Goal: Use online tool/utility: Utilize a website feature to perform a specific function

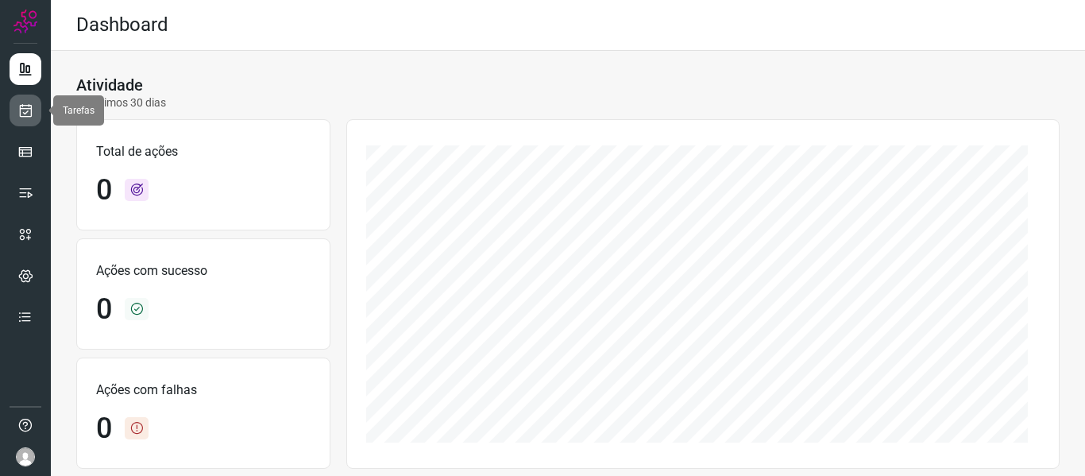
click at [30, 113] on icon at bounding box center [25, 110] width 17 height 16
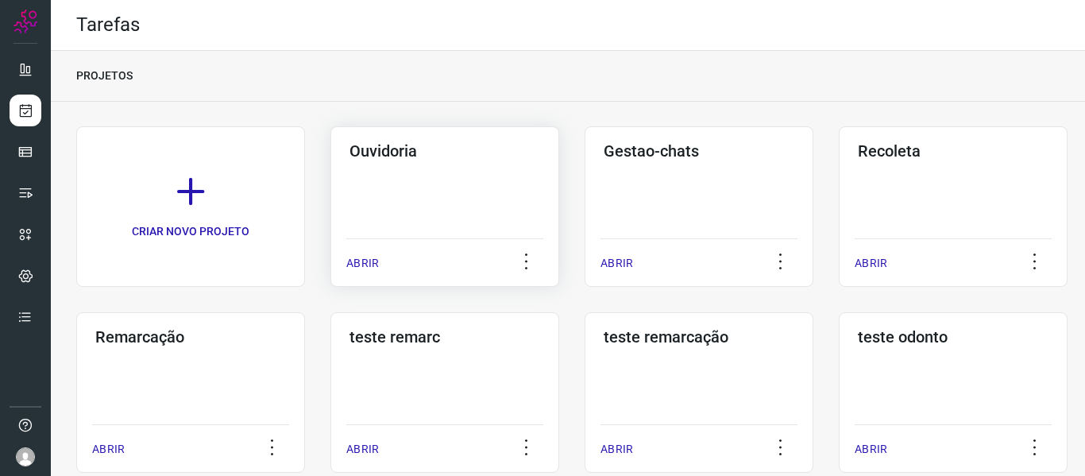
click at [361, 264] on p "ABRIR" at bounding box center [362, 263] width 33 height 17
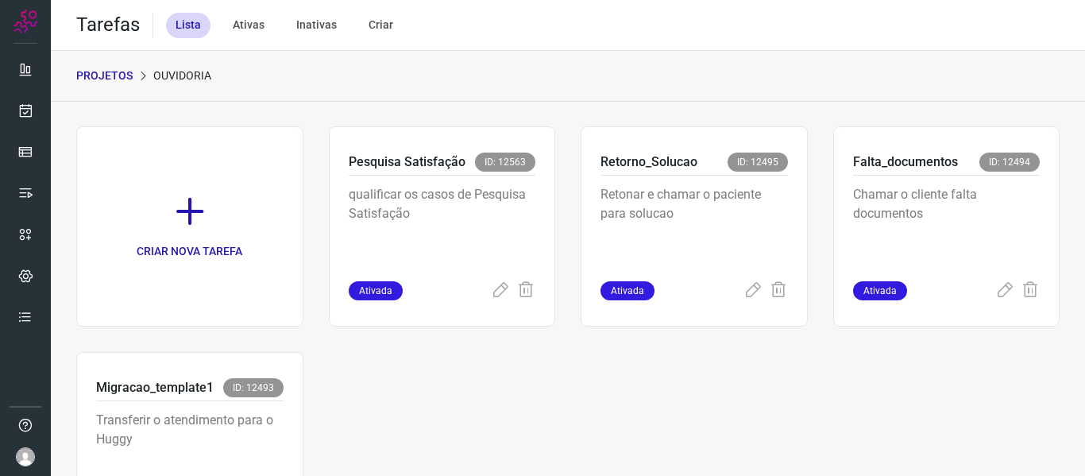
click at [449, 110] on div "CRIAR NOVA TAREFA Pesquisa Satisfação ID: 12563 qualificar os casos de Pesquisa…" at bounding box center [568, 347] width 1034 height 490
click at [743, 294] on icon at bounding box center [752, 290] width 19 height 19
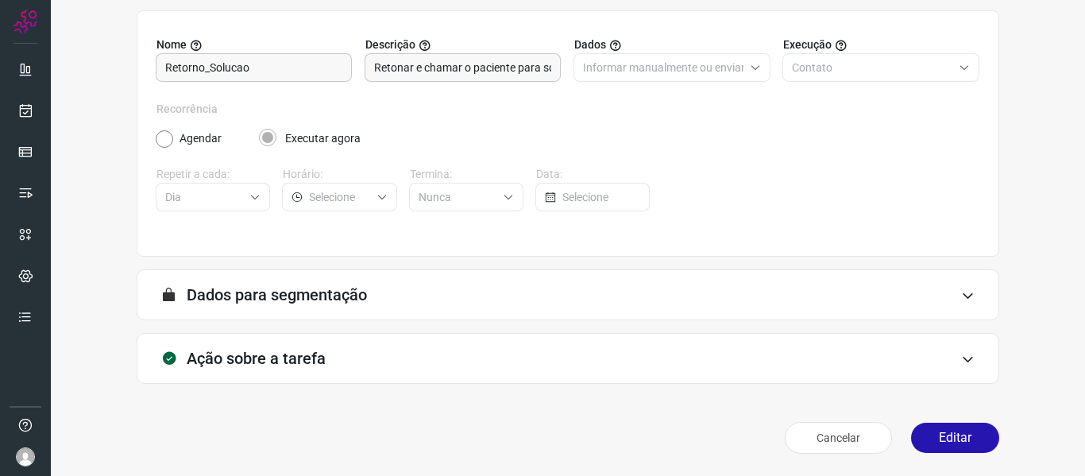
scroll to position [145, 0]
click at [938, 434] on button "Editar" at bounding box center [955, 437] width 88 height 30
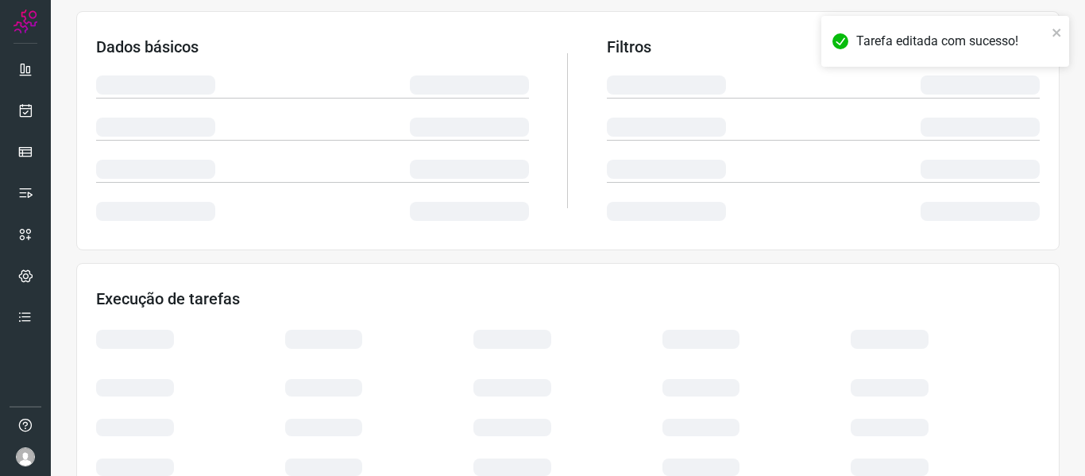
scroll to position [373, 0]
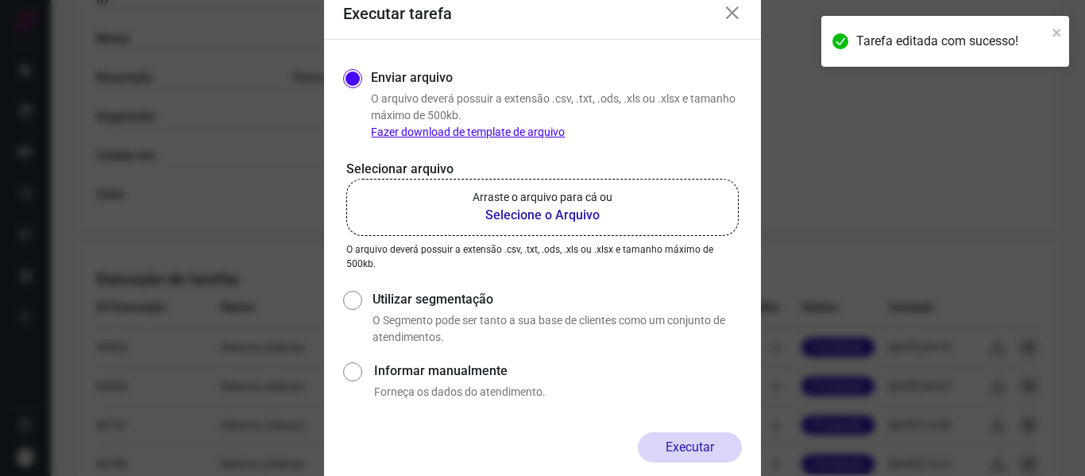
click at [566, 233] on label "Arraste o arquivo para cá ou Selecione o Arquivo" at bounding box center [542, 207] width 392 height 57
click at [0, 0] on input "Arraste o arquivo para cá ou Selecione o Arquivo" at bounding box center [0, 0] width 0 height 0
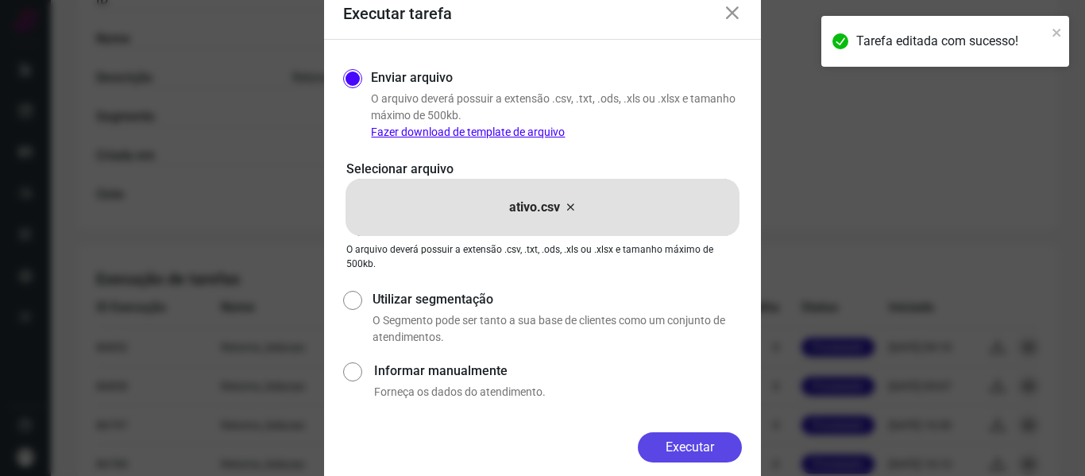
click at [680, 456] on button "Executar" at bounding box center [690, 447] width 104 height 30
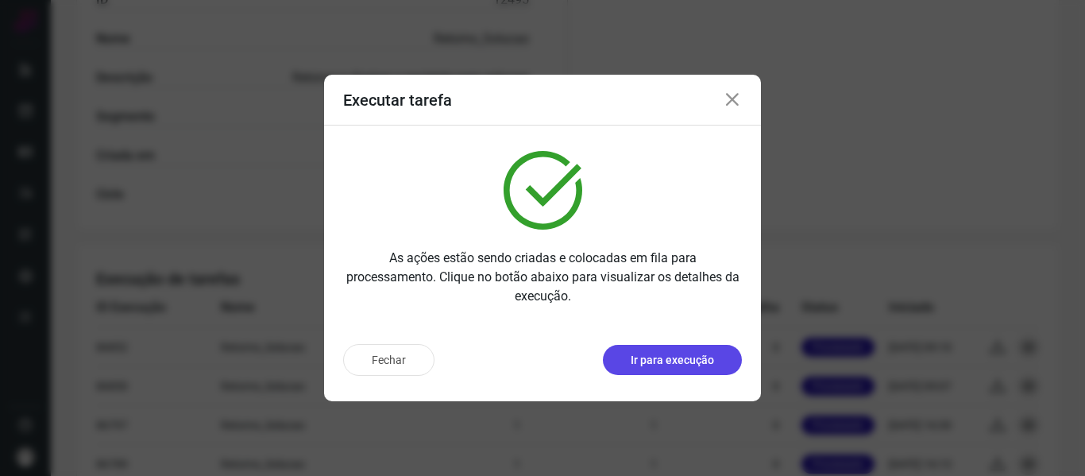
click at [661, 353] on p "Ir para execução" at bounding box center [672, 360] width 83 height 17
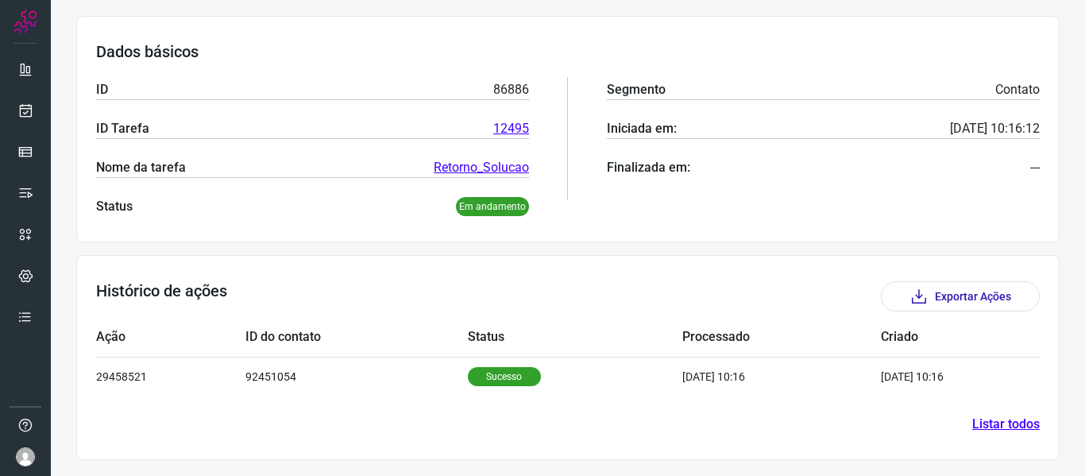
scroll to position [218, 0]
click at [33, 106] on link at bounding box center [26, 110] width 32 height 32
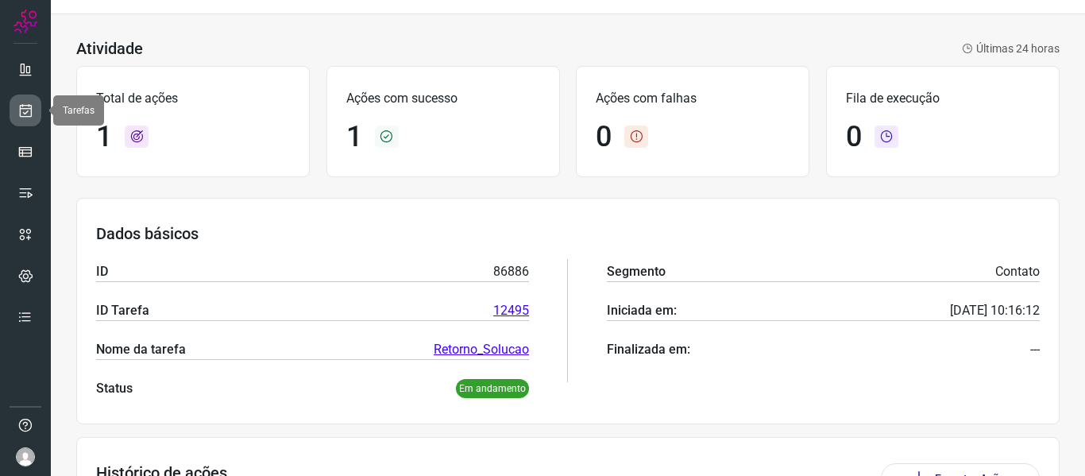
click at [33, 106] on link at bounding box center [26, 110] width 32 height 32
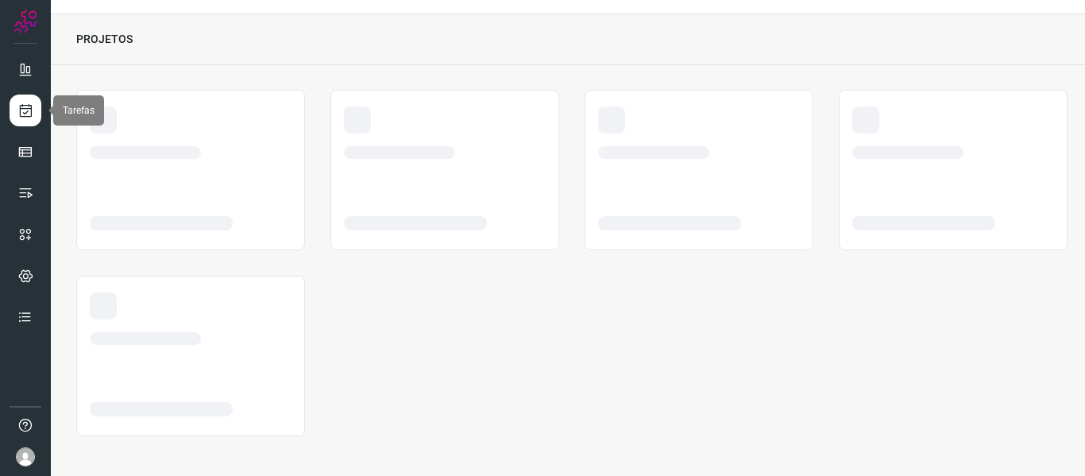
click at [33, 106] on link at bounding box center [26, 110] width 32 height 32
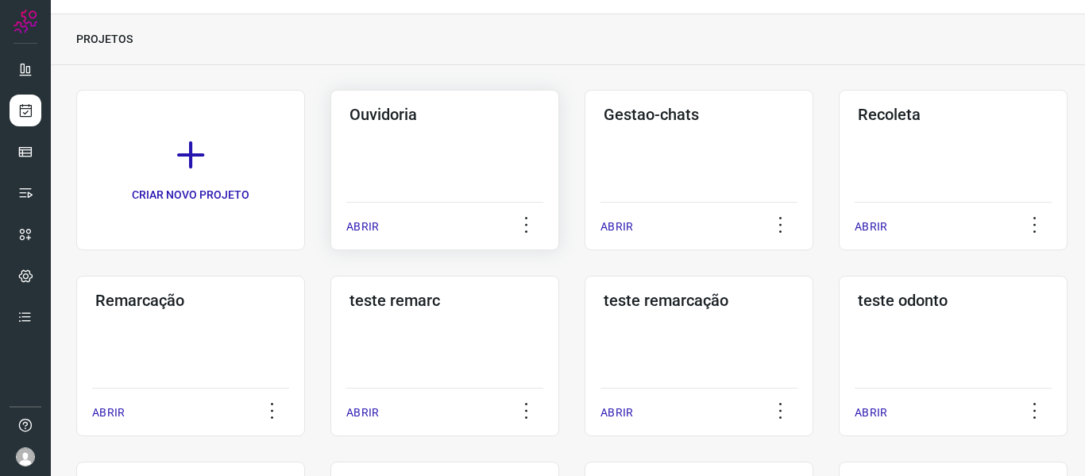
click at [362, 229] on p "ABRIR" at bounding box center [362, 226] width 33 height 17
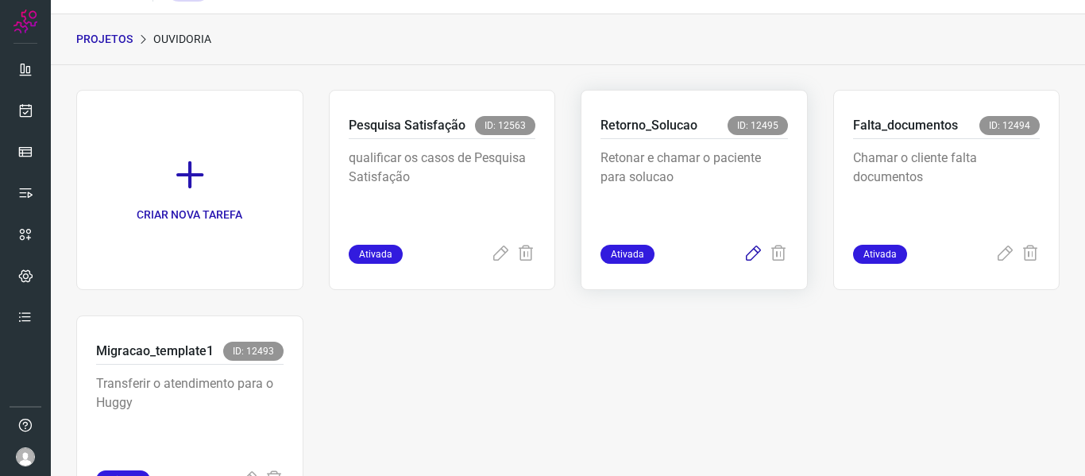
click at [743, 248] on icon at bounding box center [752, 254] width 19 height 19
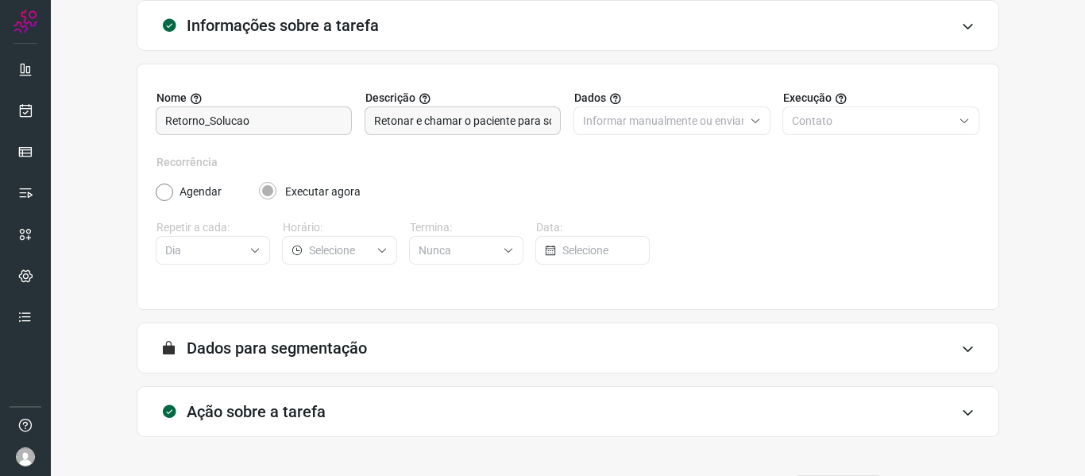
scroll to position [145, 0]
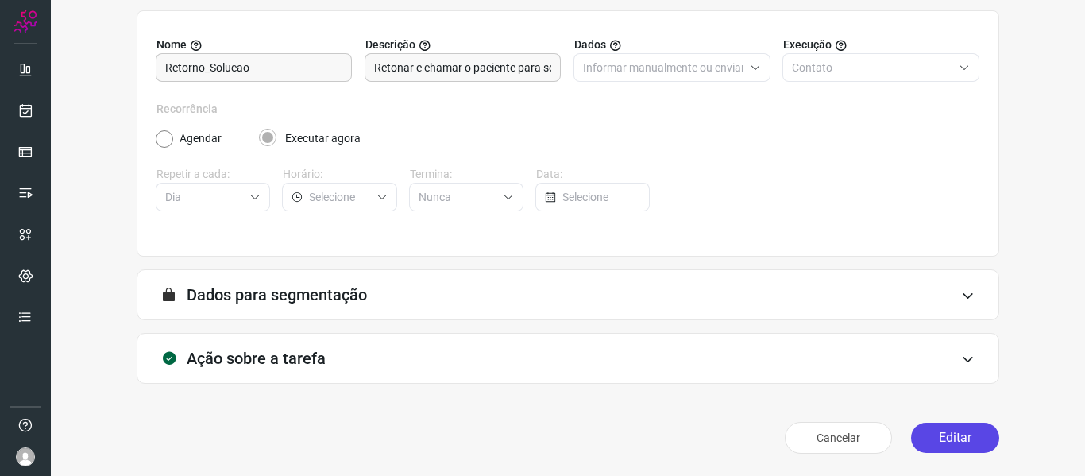
click at [952, 444] on button "Editar" at bounding box center [955, 437] width 88 height 30
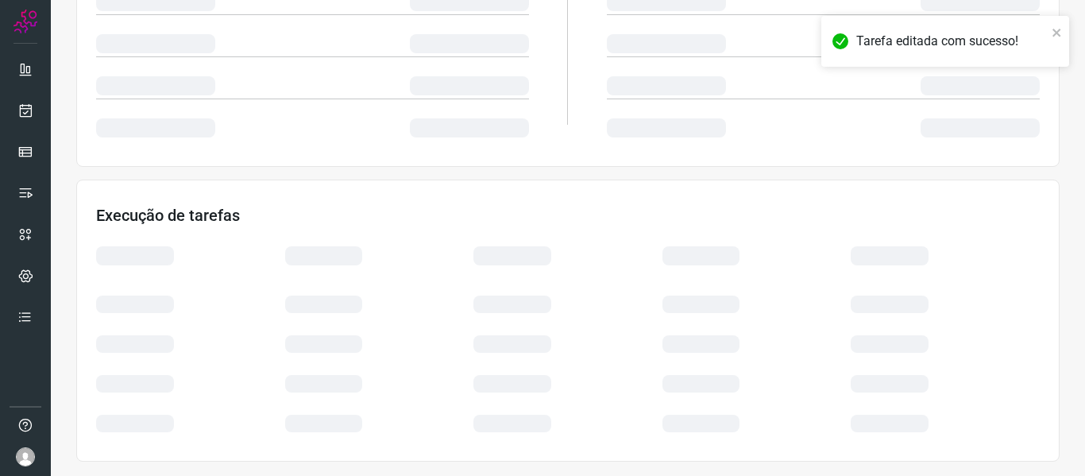
scroll to position [373, 0]
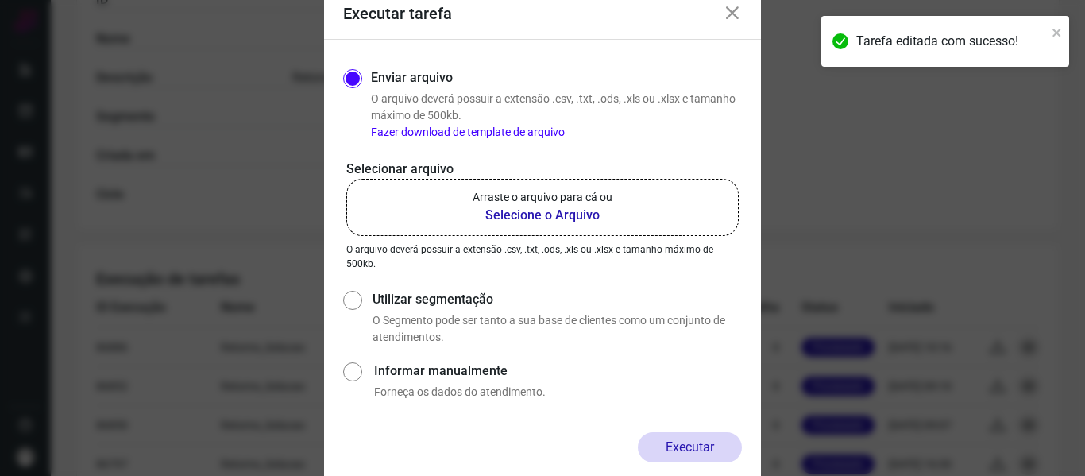
click at [620, 210] on label "Arraste o arquivo para cá ou Selecione o Arquivo" at bounding box center [542, 207] width 392 height 57
click at [0, 0] on input "Arraste o arquivo para cá ou Selecione o Arquivo" at bounding box center [0, 0] width 0 height 0
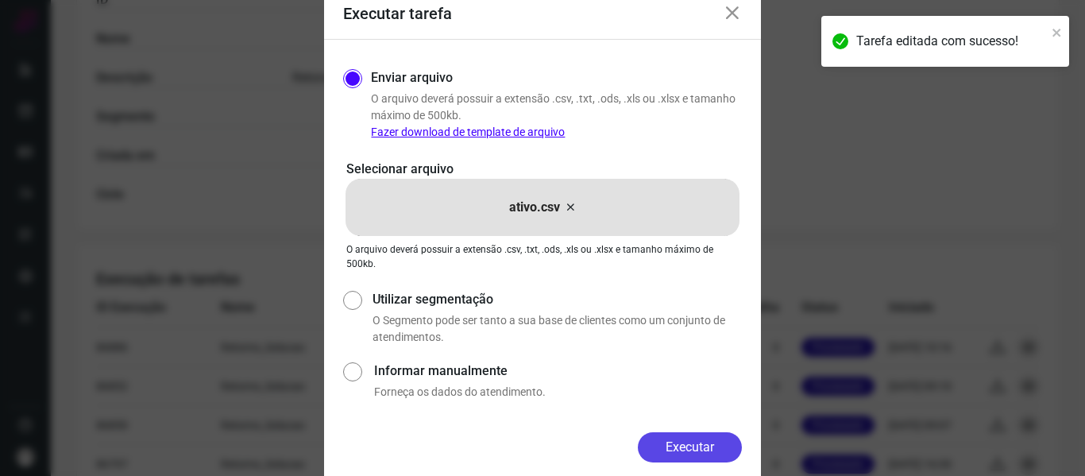
click at [719, 445] on button "Executar" at bounding box center [690, 447] width 104 height 30
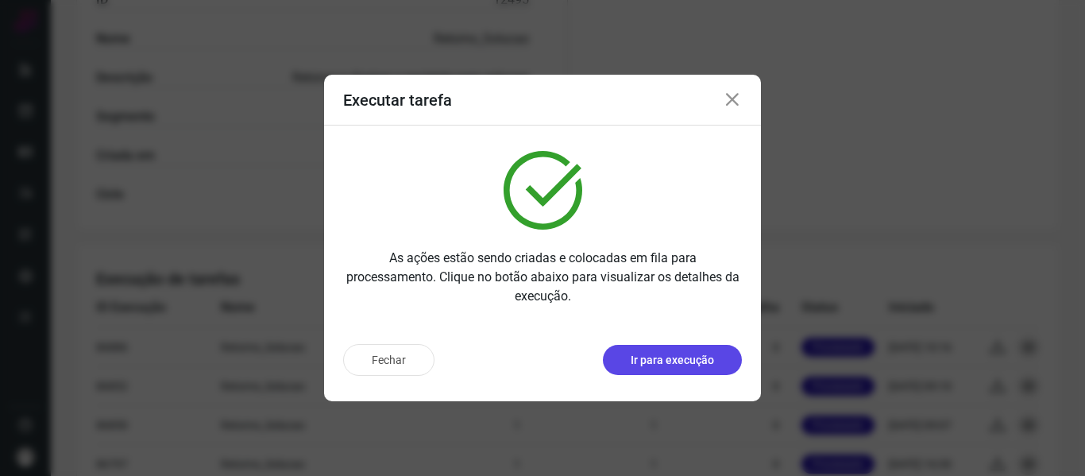
click at [683, 353] on p "Ir para execução" at bounding box center [672, 360] width 83 height 17
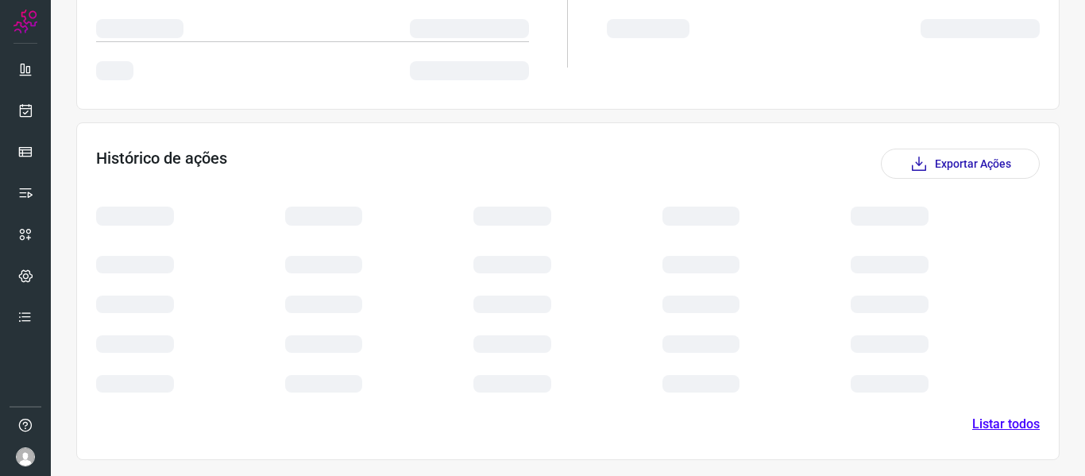
scroll to position [218, 0]
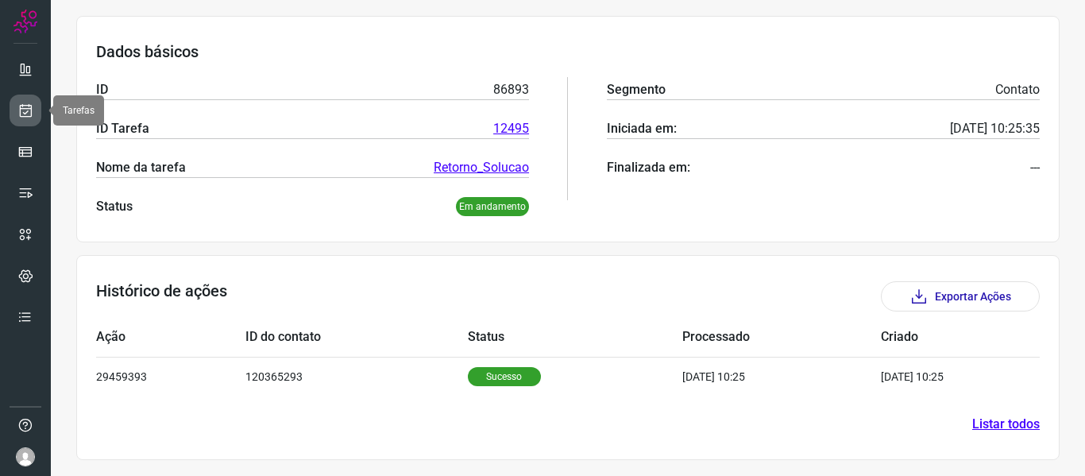
click at [16, 116] on link at bounding box center [26, 110] width 32 height 32
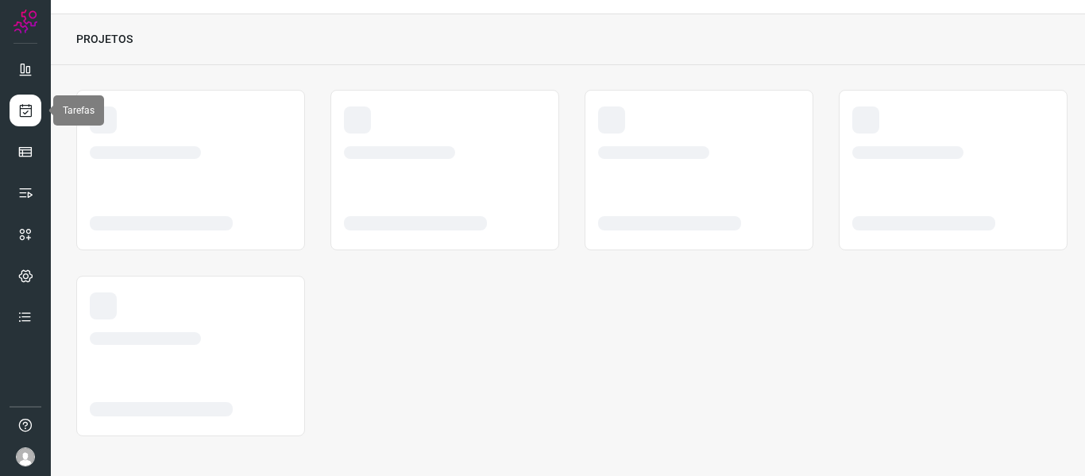
scroll to position [37, 0]
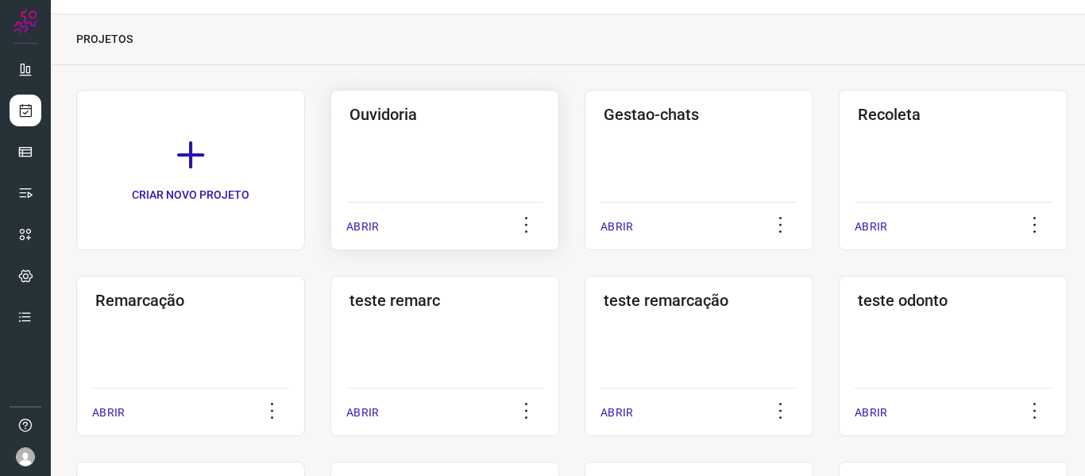
click at [385, 219] on div "ABRIR" at bounding box center [444, 222] width 197 height 40
click at [374, 222] on p "ABRIR" at bounding box center [362, 226] width 33 height 17
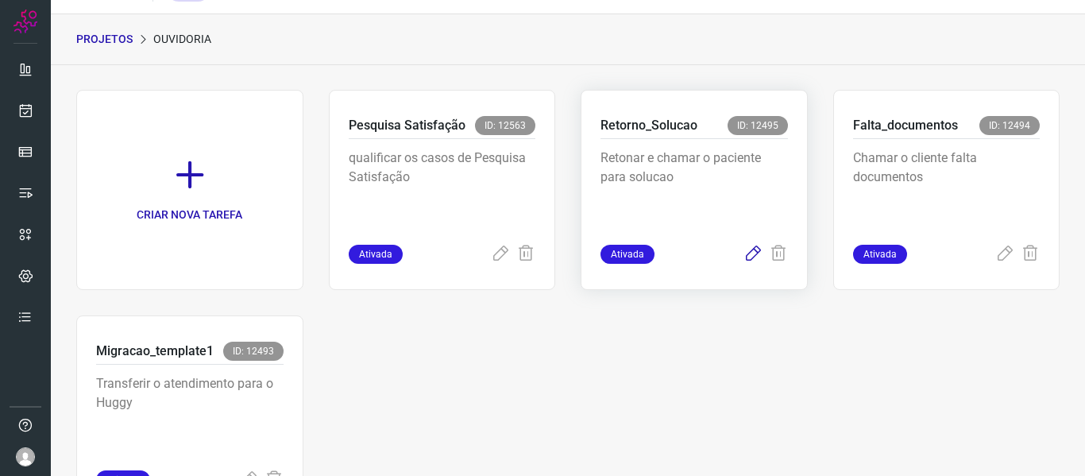
click at [743, 256] on icon at bounding box center [752, 254] width 19 height 19
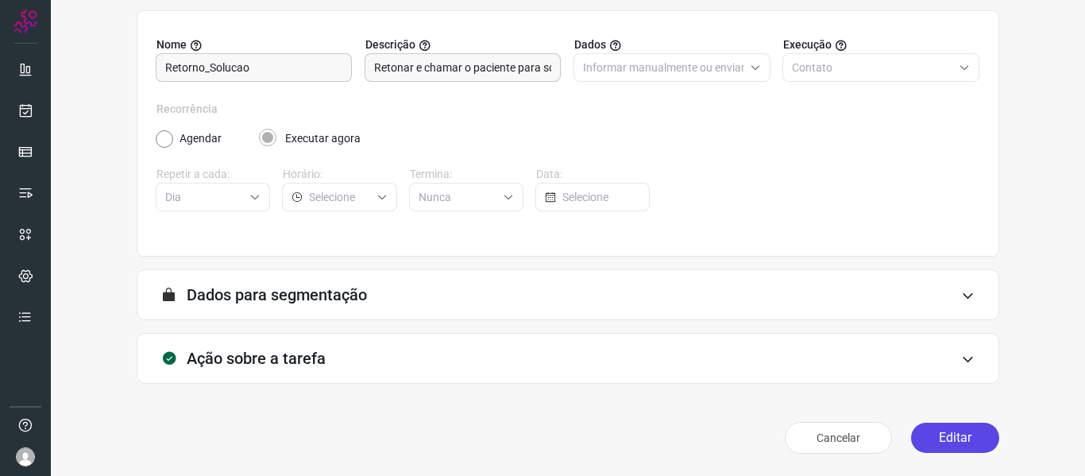
scroll to position [145, 0]
click at [935, 442] on button "Editar" at bounding box center [955, 437] width 88 height 30
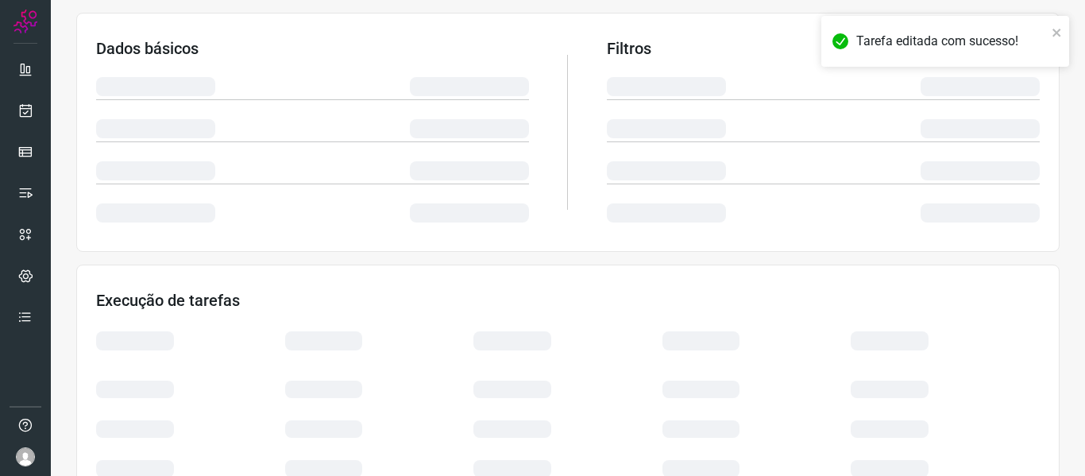
scroll to position [373, 0]
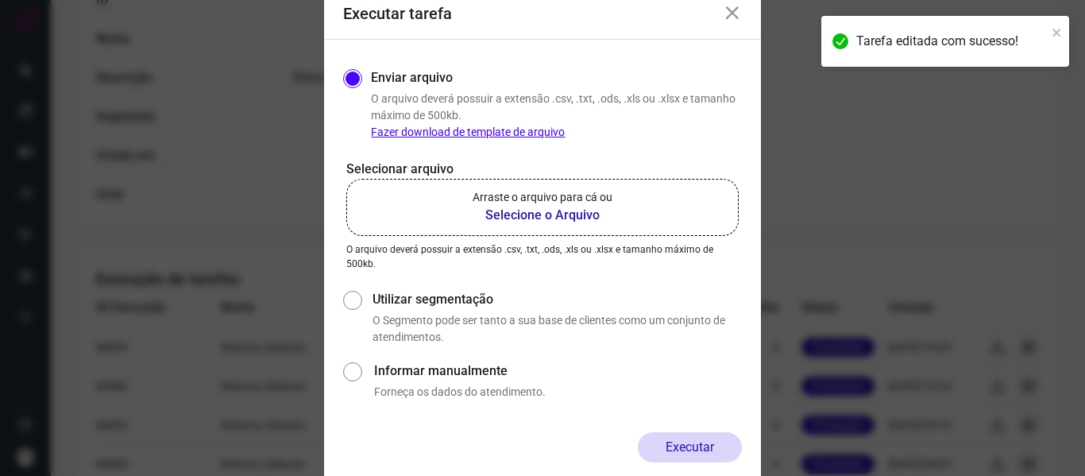
click at [607, 195] on p "Arraste o arquivo para cá ou" at bounding box center [542, 197] width 140 height 17
click at [0, 0] on input "Arraste o arquivo para cá ou Selecione o Arquivo" at bounding box center [0, 0] width 0 height 0
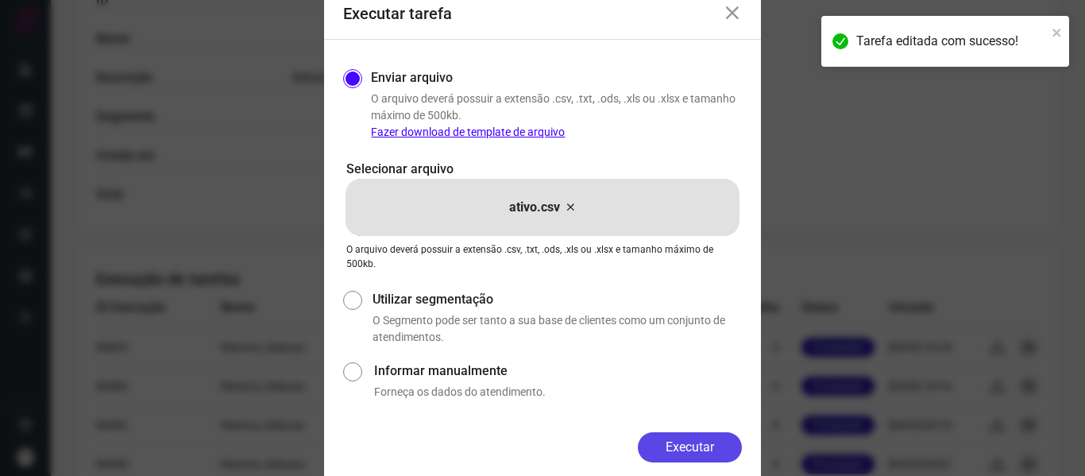
click at [689, 448] on button "Executar" at bounding box center [690, 447] width 104 height 30
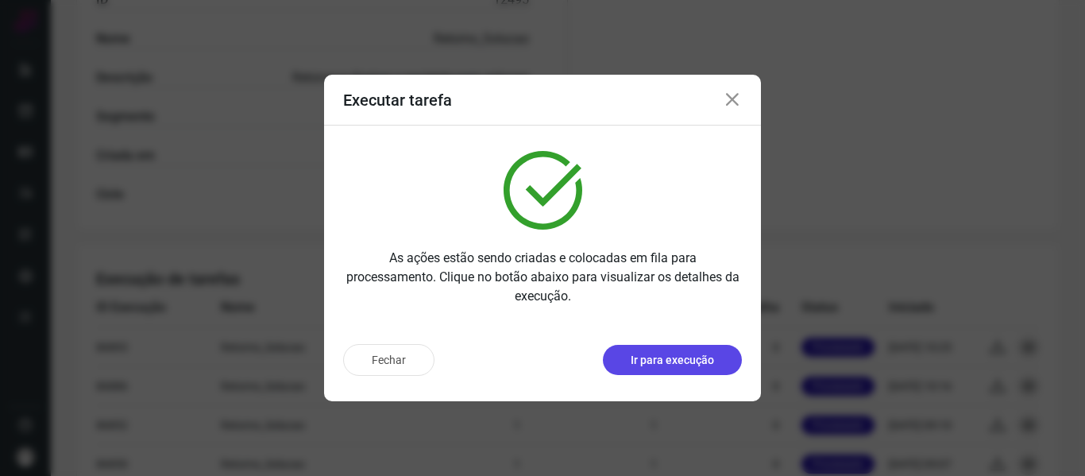
click at [712, 372] on button "Ir para execução" at bounding box center [672, 360] width 139 height 30
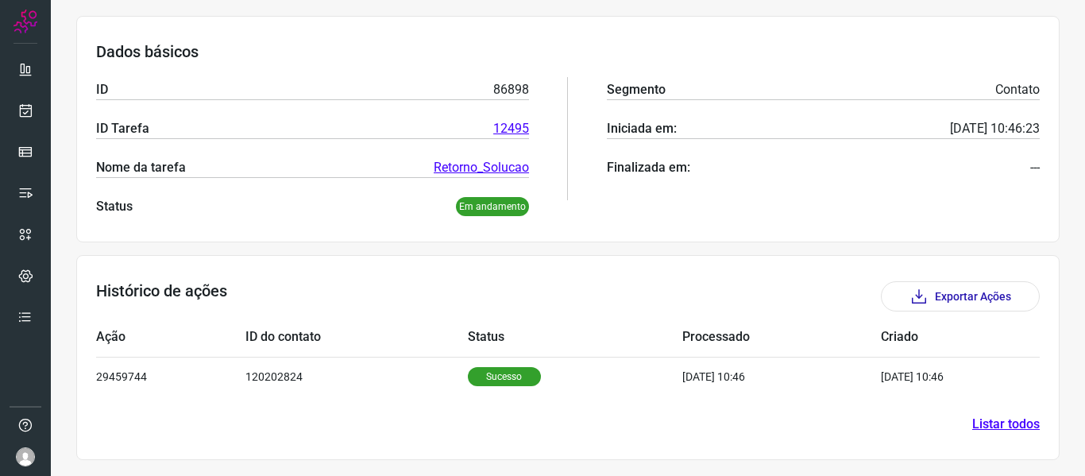
scroll to position [218, 0]
click at [32, 103] on icon at bounding box center [25, 110] width 17 height 16
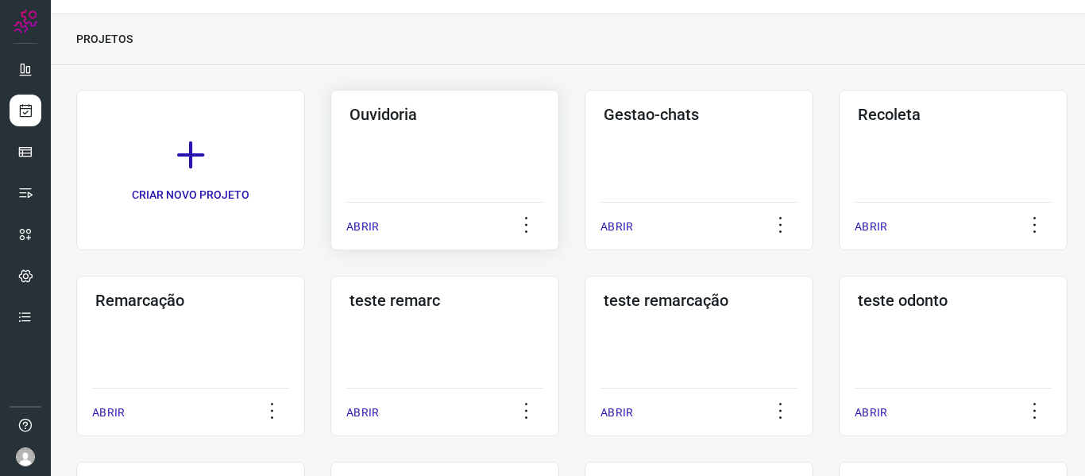
click at [390, 226] on div "ABRIR" at bounding box center [444, 222] width 197 height 40
click at [369, 225] on p "ABRIR" at bounding box center [362, 226] width 33 height 17
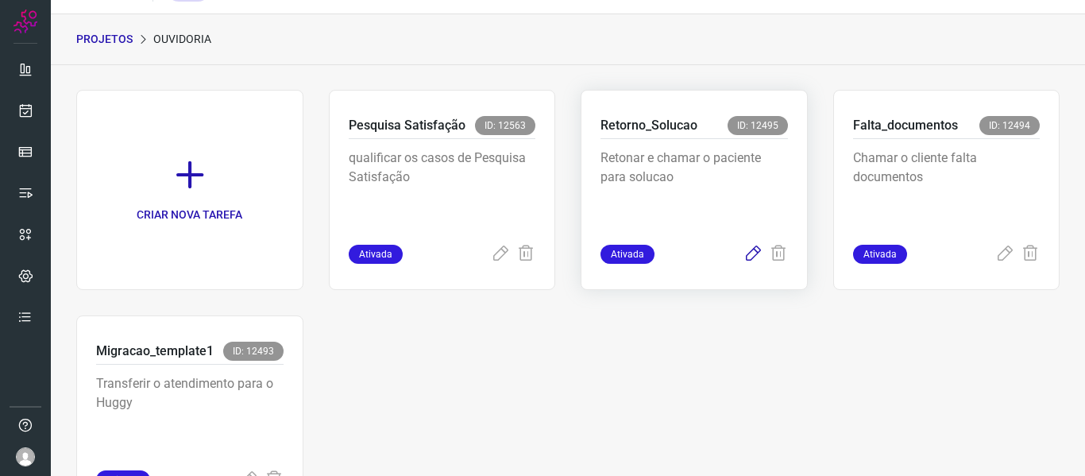
click at [743, 257] on icon at bounding box center [752, 254] width 19 height 19
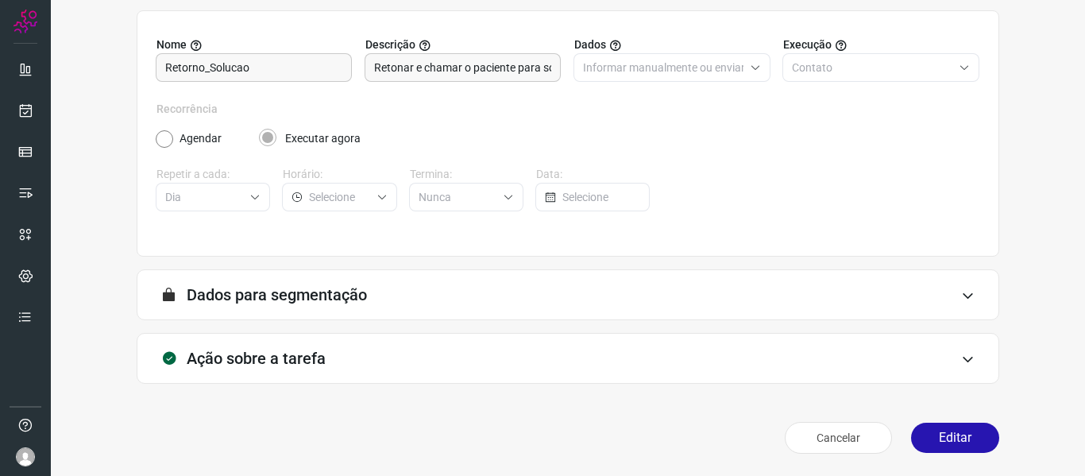
scroll to position [145, 0]
click at [916, 431] on button "Editar" at bounding box center [955, 437] width 88 height 30
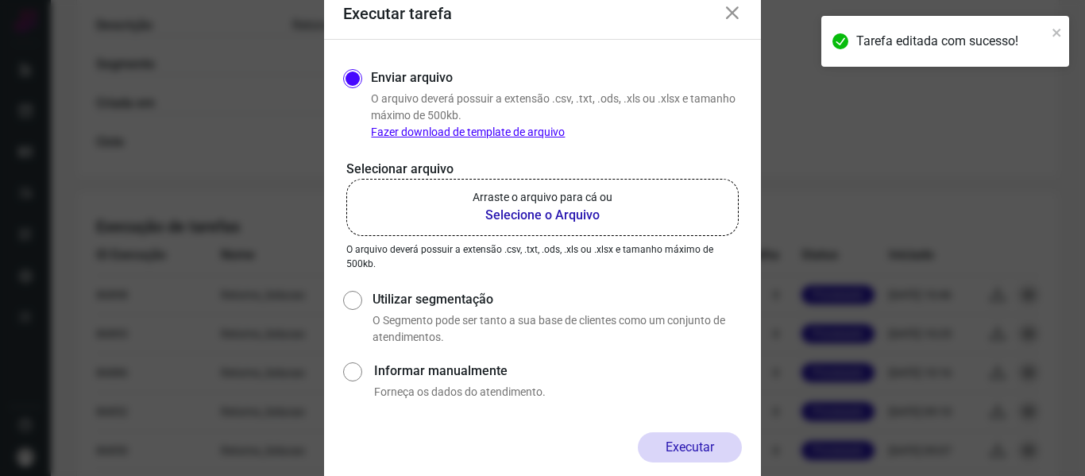
scroll to position [532, 0]
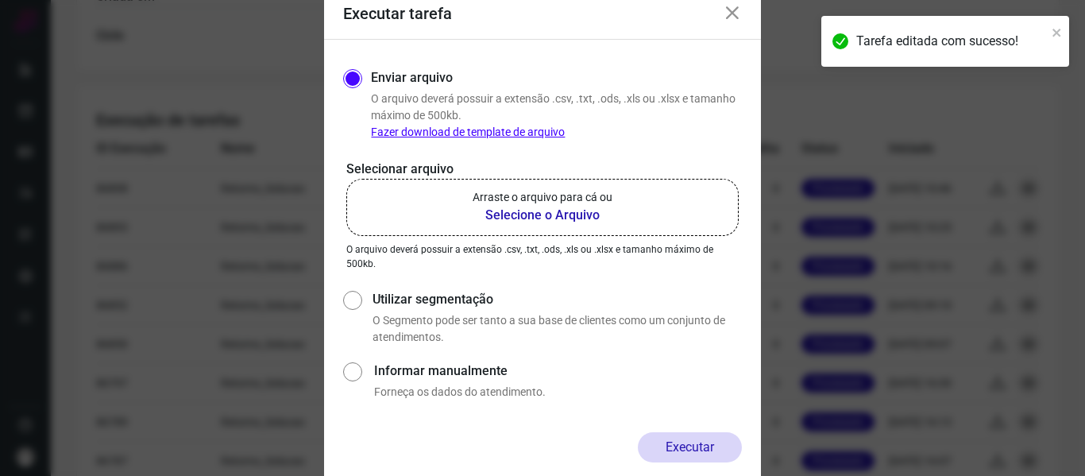
click at [583, 196] on p "Arraste o arquivo para cá ou" at bounding box center [542, 197] width 140 height 17
click at [0, 0] on input "Arraste o arquivo para cá ou Selecione o Arquivo" at bounding box center [0, 0] width 0 height 0
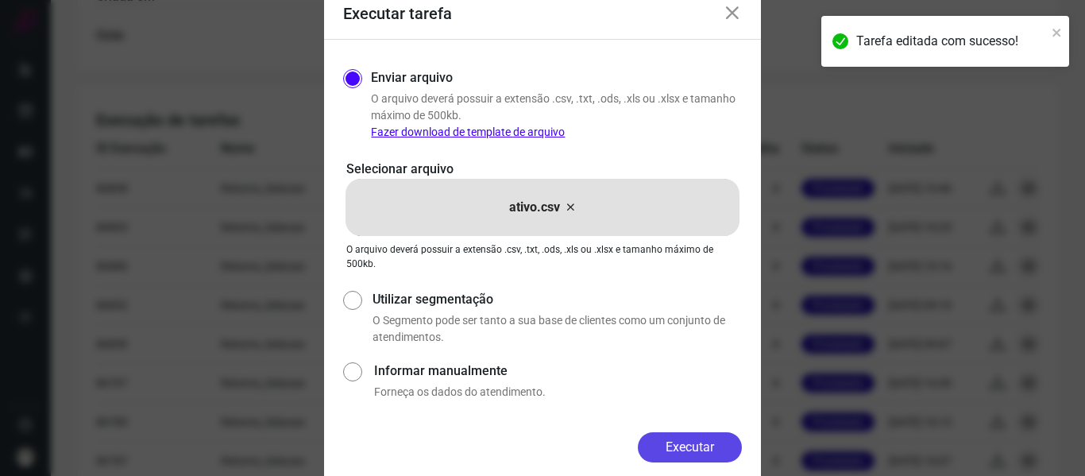
click at [662, 449] on button "Executar" at bounding box center [690, 447] width 104 height 30
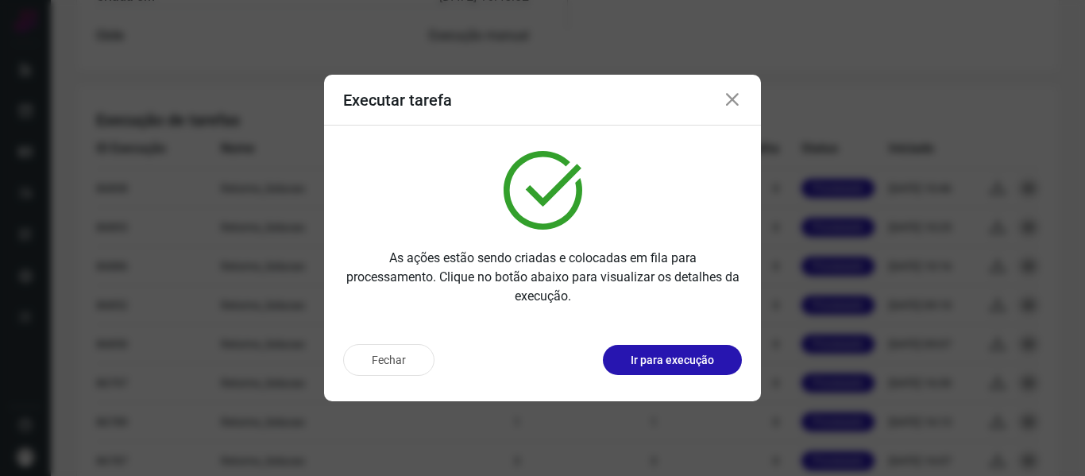
click at [704, 356] on p "Ir para execução" at bounding box center [672, 360] width 83 height 17
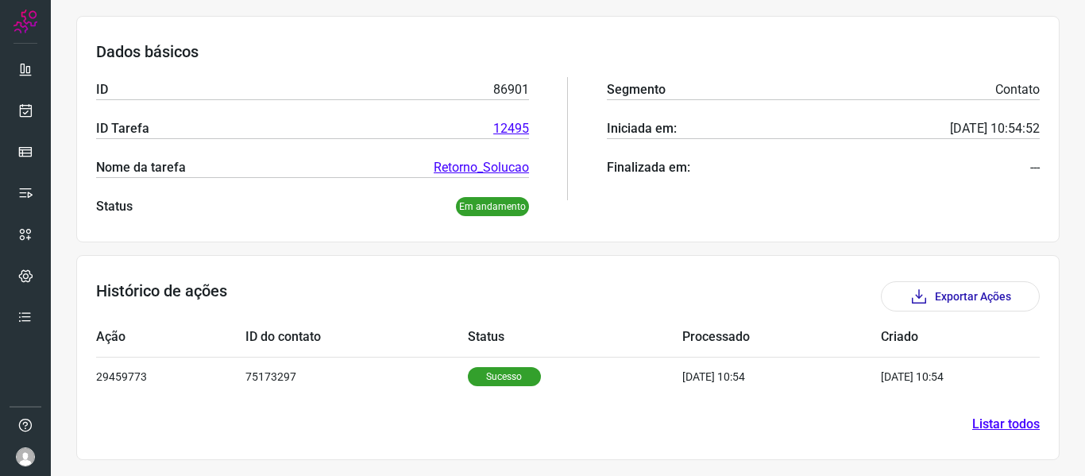
scroll to position [218, 0]
click at [26, 107] on icon at bounding box center [25, 110] width 17 height 16
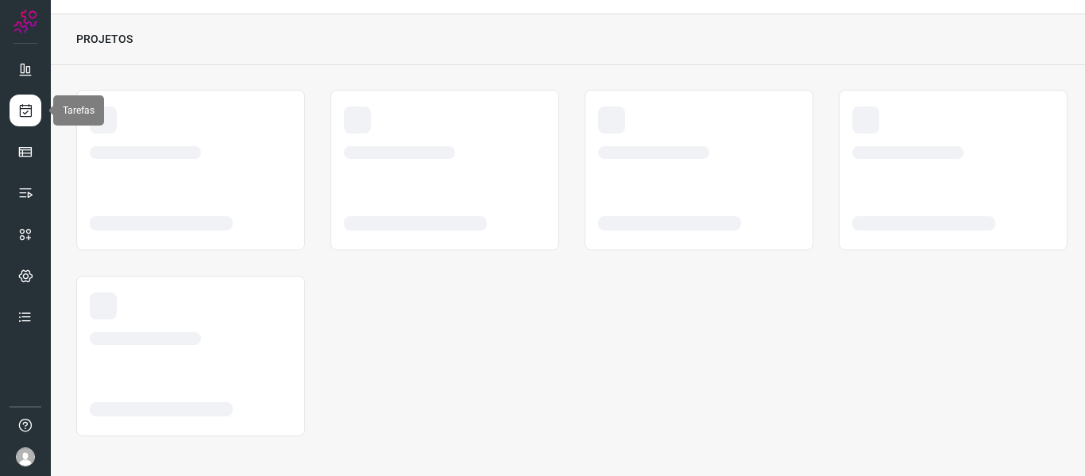
scroll to position [37, 0]
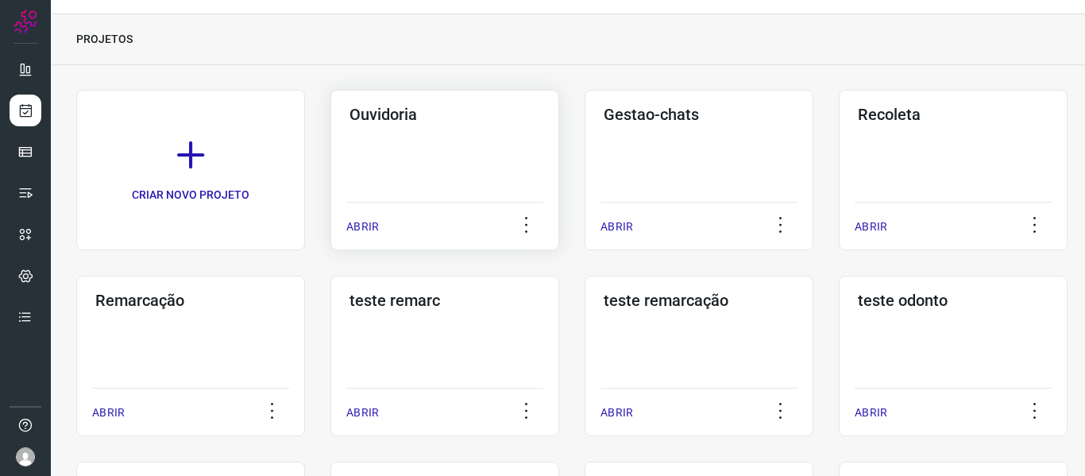
click at [370, 226] on p "ABRIR" at bounding box center [362, 226] width 33 height 17
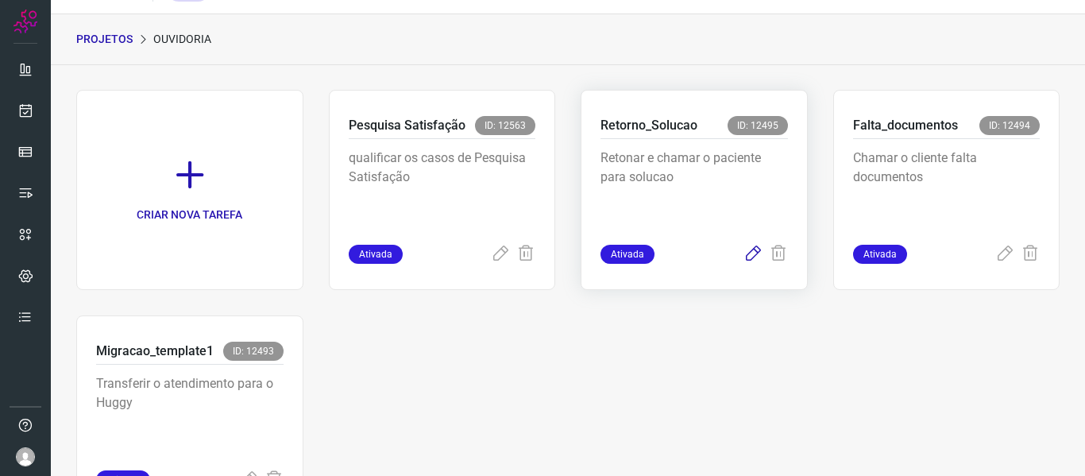
click at [743, 247] on icon at bounding box center [752, 254] width 19 height 19
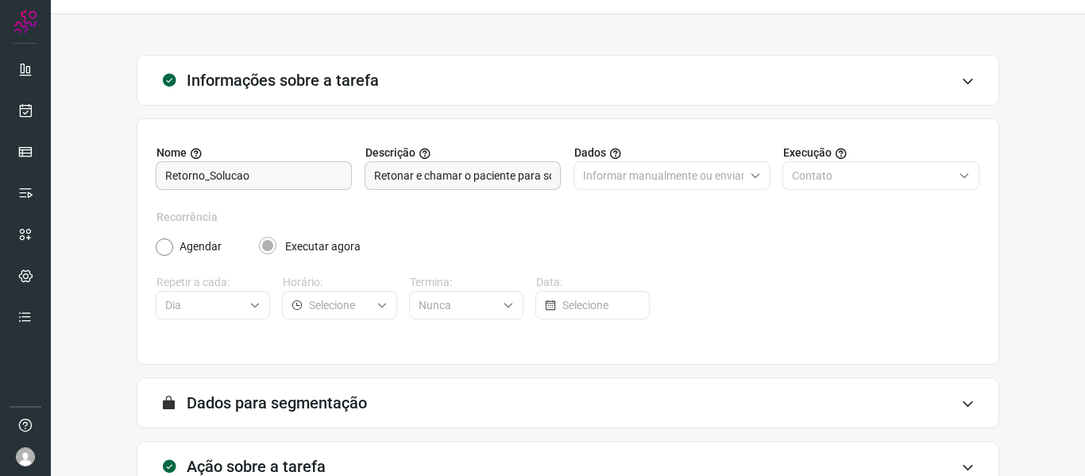
scroll to position [145, 0]
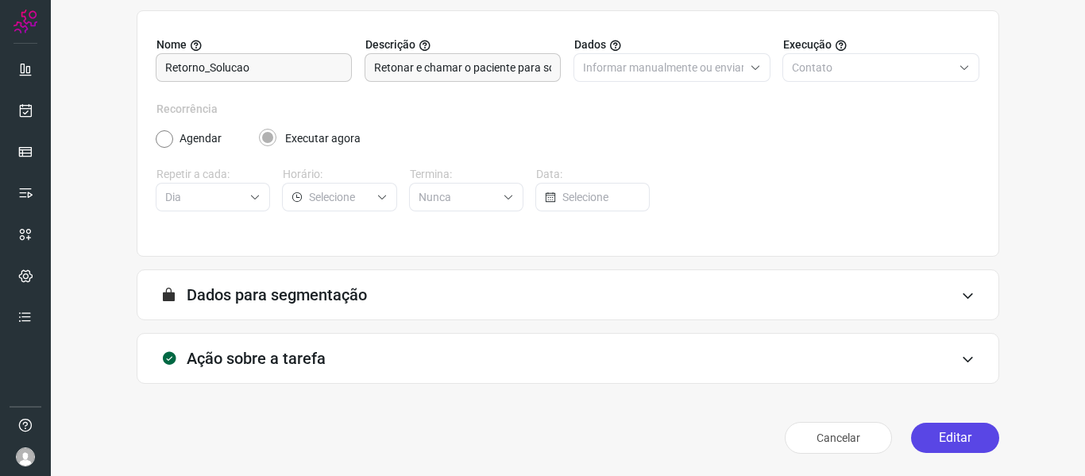
click at [940, 453] on div "Cancelar Editar" at bounding box center [568, 437] width 862 height 44
click at [929, 427] on button "Editar" at bounding box center [955, 437] width 88 height 30
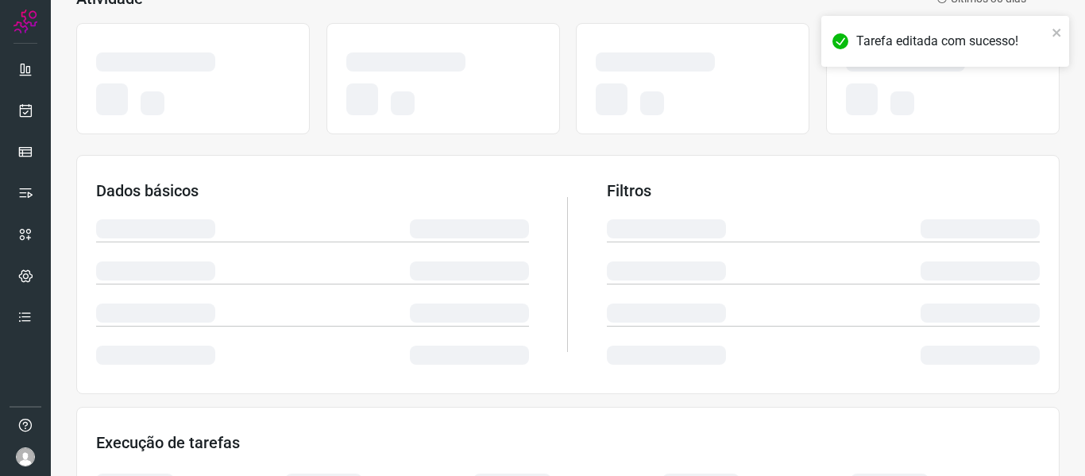
drag, startPoint x: 447, startPoint y: 141, endPoint x: 461, endPoint y: 157, distance: 21.5
click at [447, 141] on div at bounding box center [567, 78] width 983 height 127
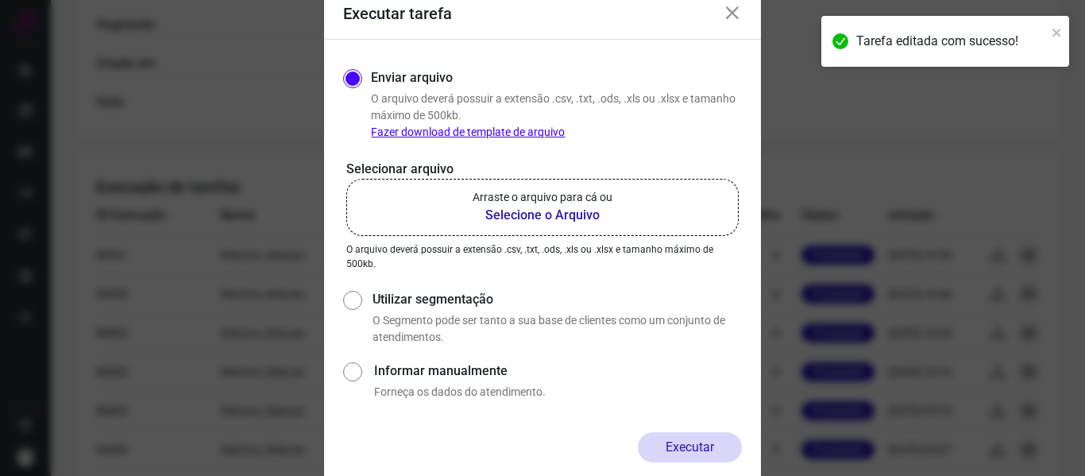
scroll to position [542, 0]
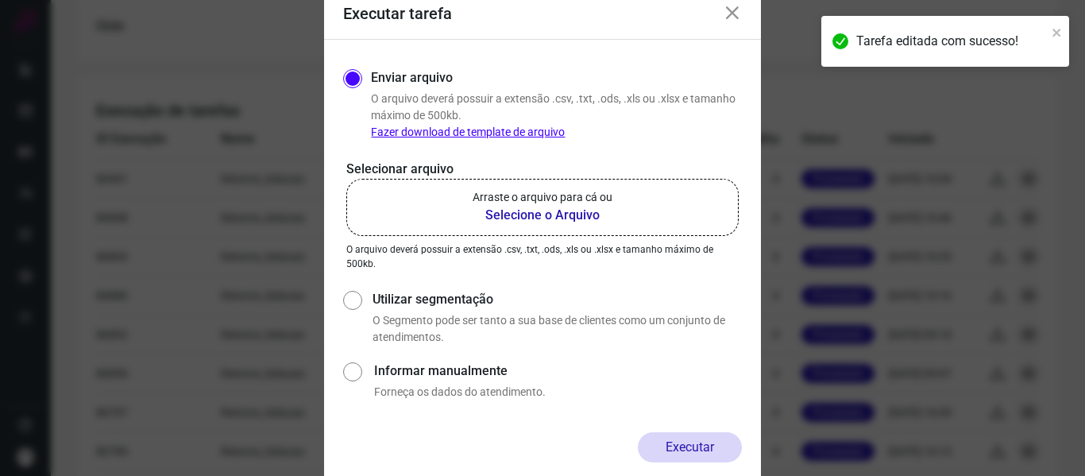
click at [539, 223] on b "Selecione o Arquivo" at bounding box center [542, 215] width 140 height 19
click at [0, 0] on input "Arraste o arquivo para cá ou Selecione o Arquivo" at bounding box center [0, 0] width 0 height 0
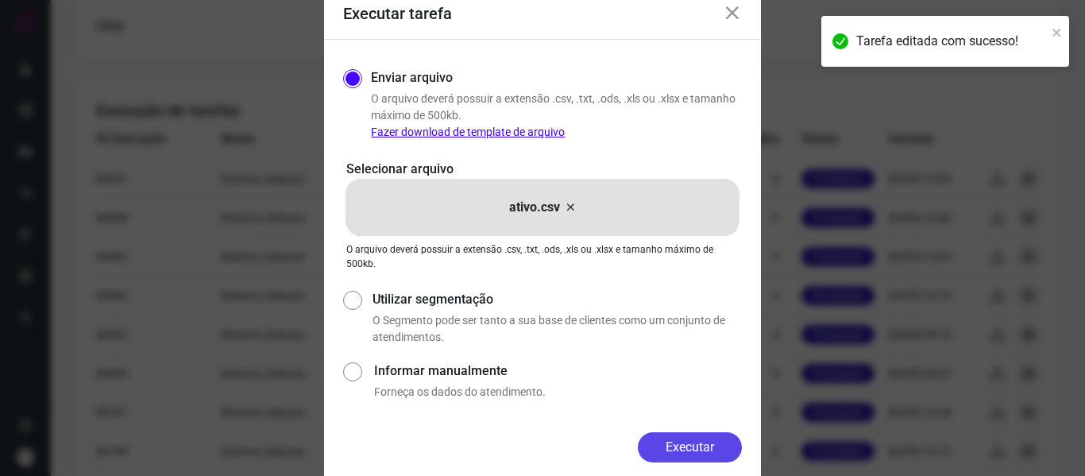
click at [712, 444] on button "Executar" at bounding box center [690, 447] width 104 height 30
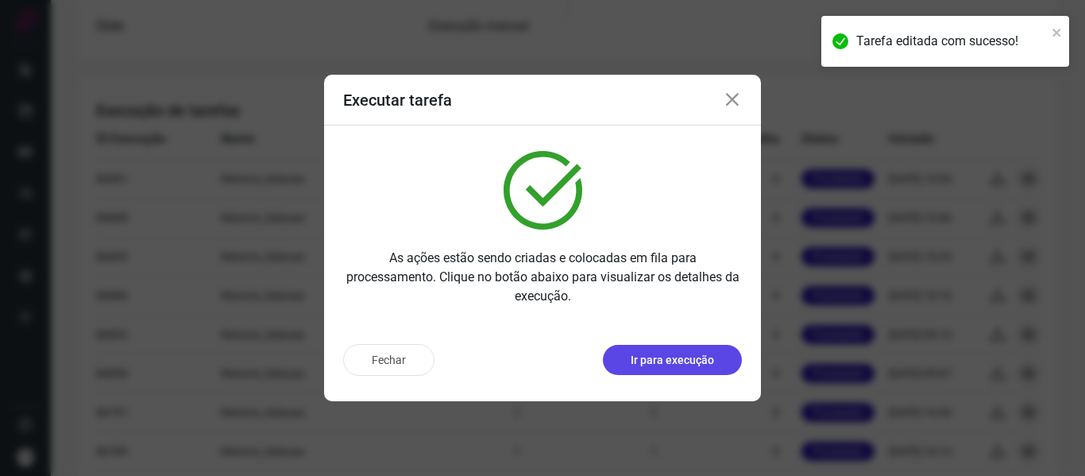
click at [692, 367] on p "Ir para execução" at bounding box center [672, 360] width 83 height 17
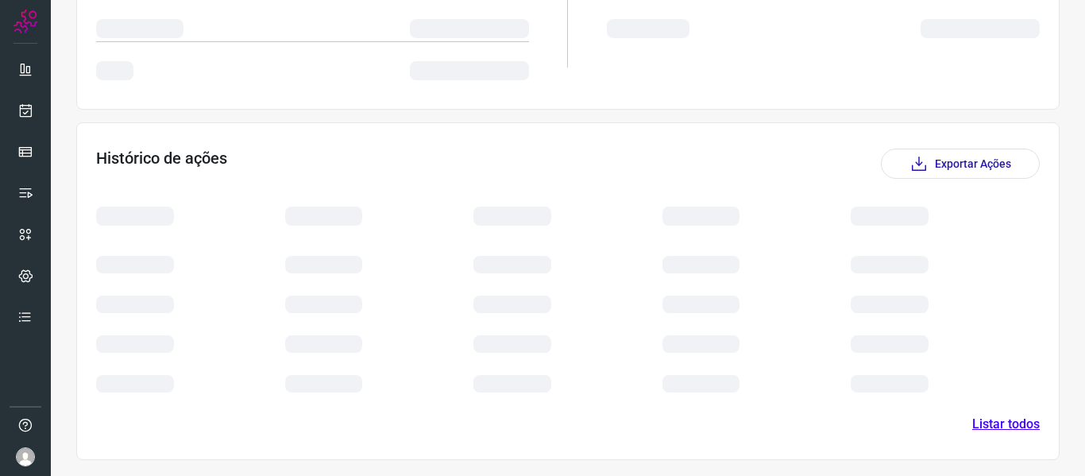
scroll to position [218, 0]
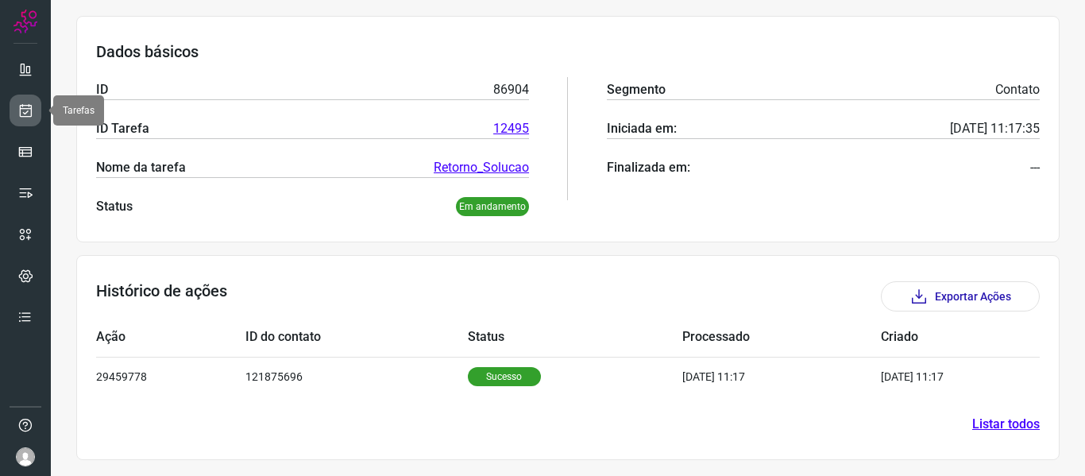
click at [31, 114] on icon at bounding box center [25, 110] width 17 height 16
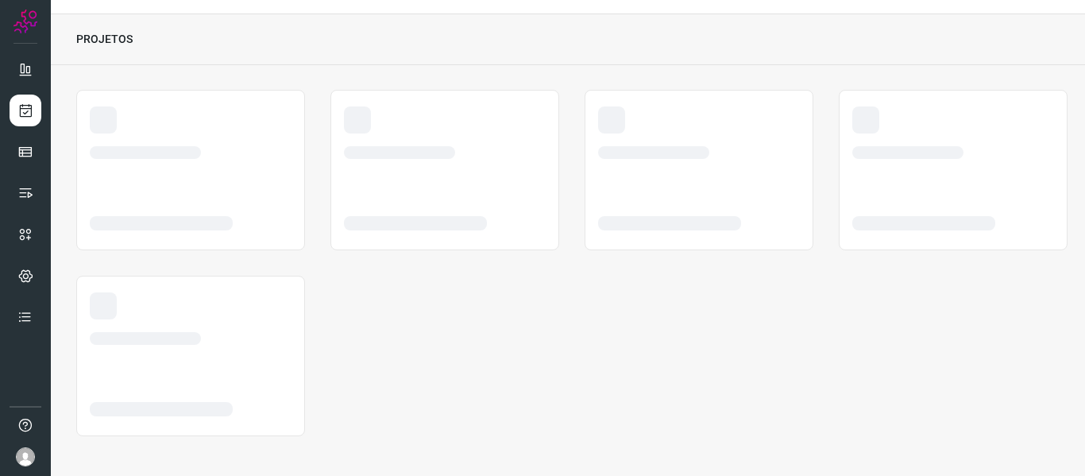
click at [29, 110] on icon at bounding box center [25, 110] width 17 height 16
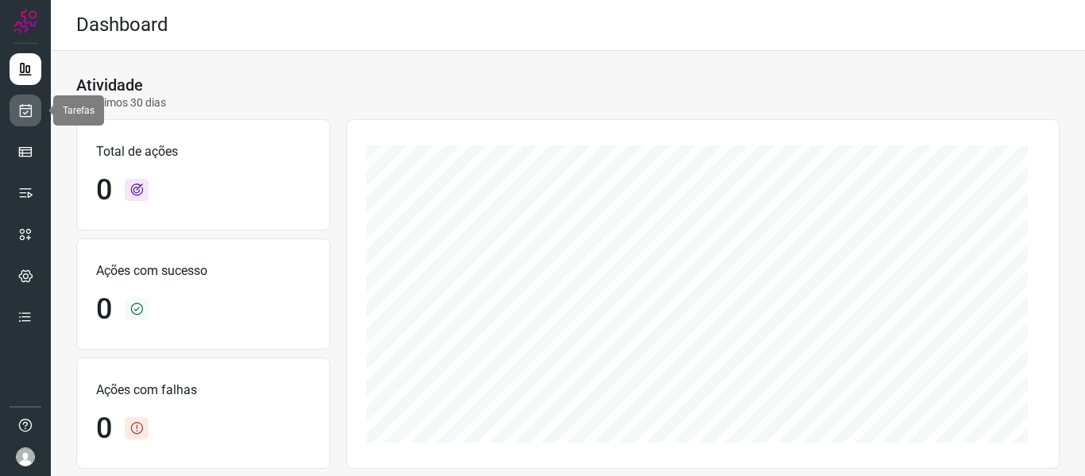
click at [33, 113] on link at bounding box center [26, 110] width 32 height 32
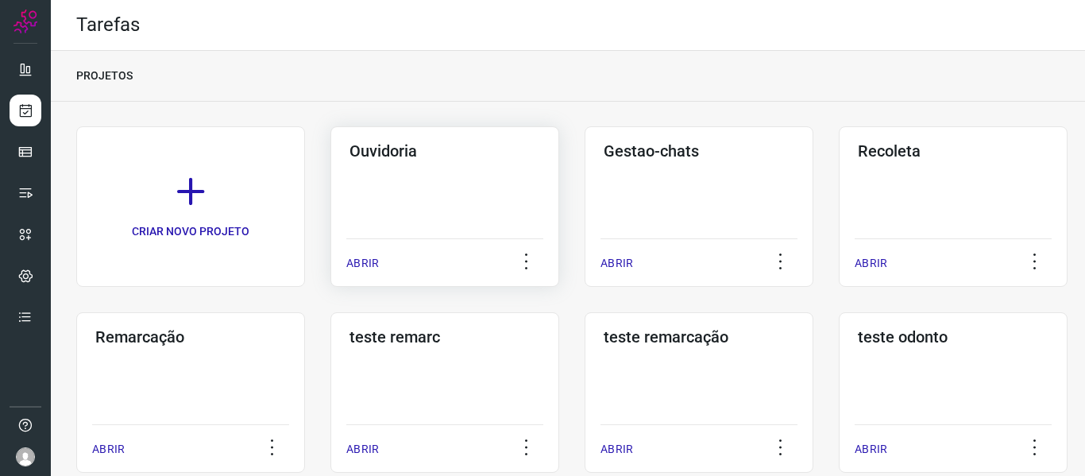
click at [373, 244] on div "ABRIR" at bounding box center [444, 258] width 197 height 40
click at [376, 260] on p "ABRIR" at bounding box center [362, 263] width 33 height 17
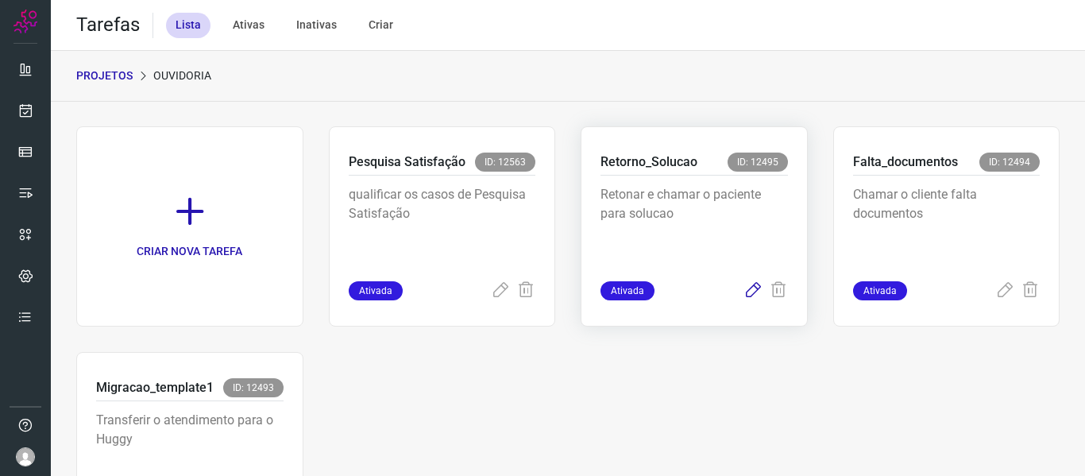
click at [743, 294] on icon at bounding box center [752, 290] width 19 height 19
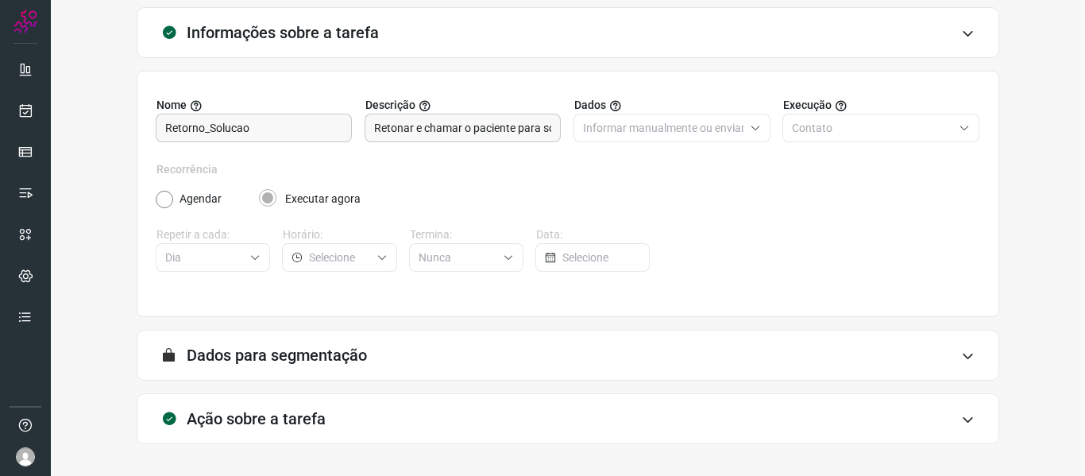
scroll to position [145, 0]
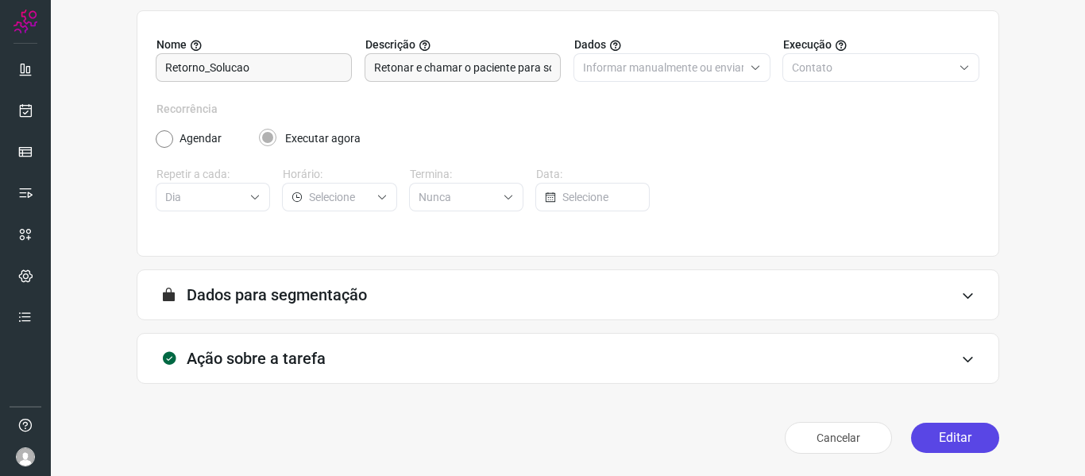
drag, startPoint x: 931, startPoint y: 435, endPoint x: 904, endPoint y: 441, distance: 27.6
click at [932, 435] on button "Editar" at bounding box center [955, 437] width 88 height 30
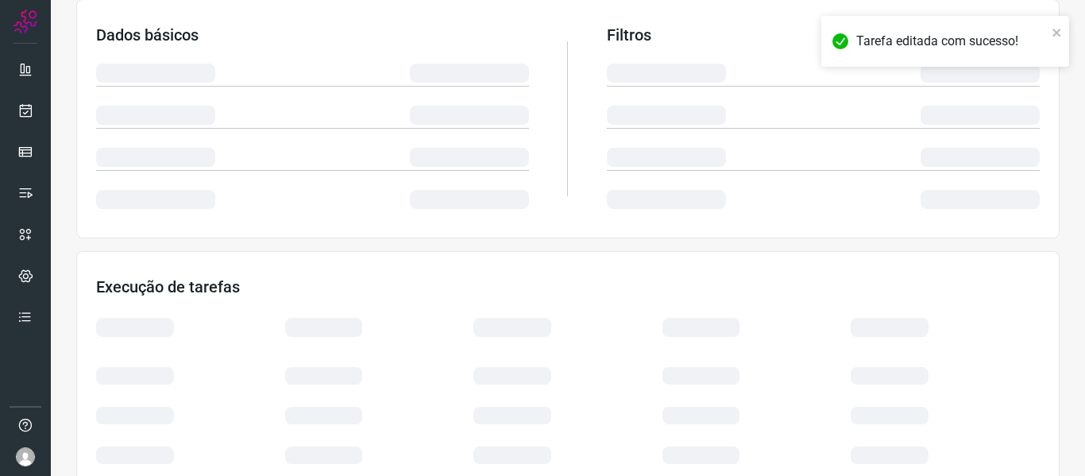
scroll to position [373, 0]
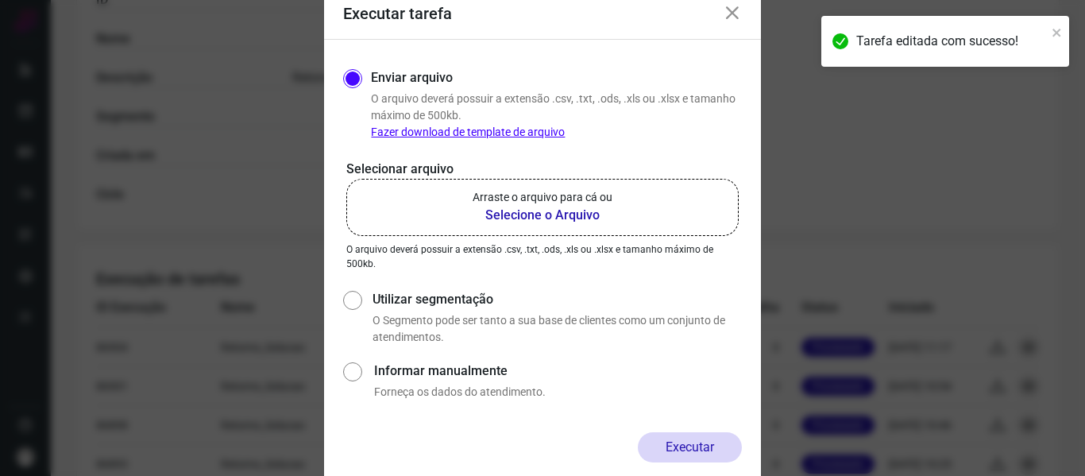
click at [699, 191] on label "Arraste o arquivo para cá ou Selecione o Arquivo" at bounding box center [542, 207] width 392 height 57
click at [0, 0] on input "Arraste o arquivo para cá ou Selecione o Arquivo" at bounding box center [0, 0] width 0 height 0
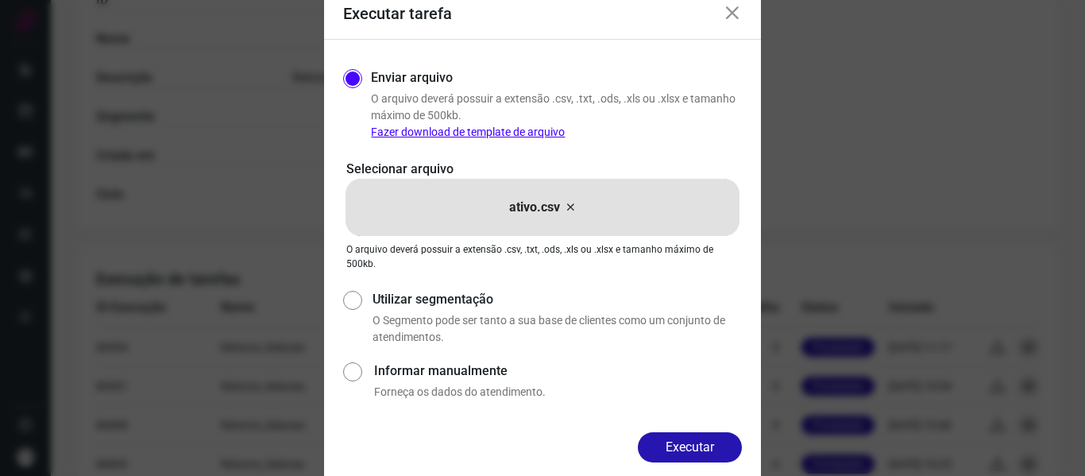
drag, startPoint x: 692, startPoint y: 448, endPoint x: 692, endPoint y: 436, distance: 11.9
click at [693, 448] on button "Executar" at bounding box center [690, 447] width 104 height 30
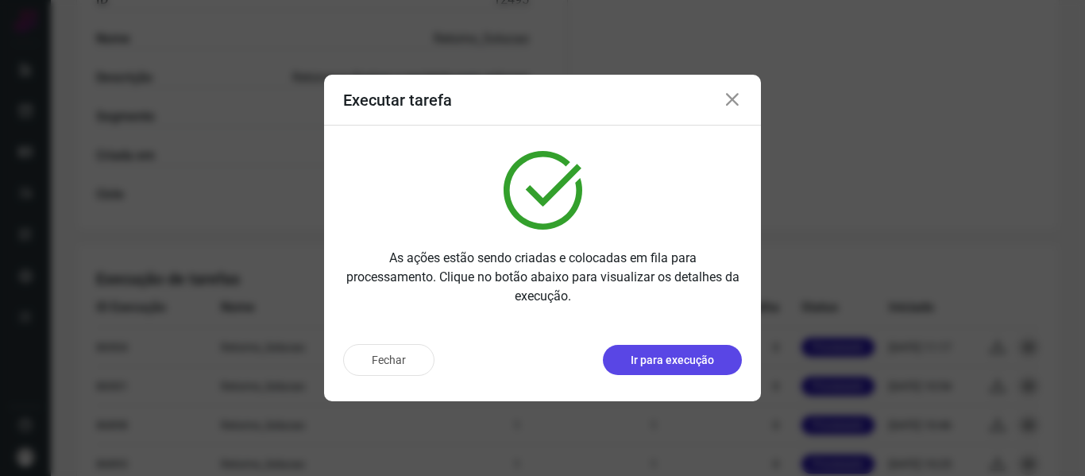
click at [672, 365] on p "Ir para execução" at bounding box center [672, 360] width 83 height 17
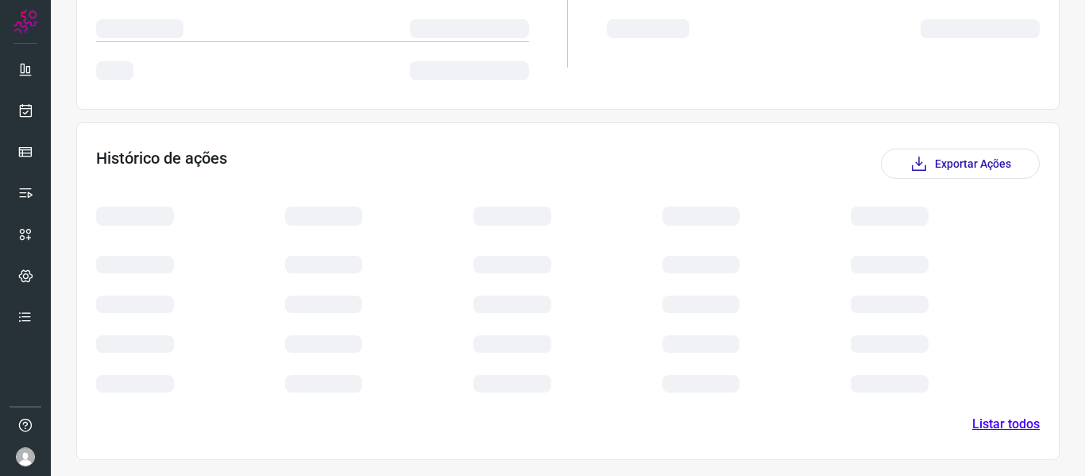
scroll to position [257, 0]
